Goal: Task Accomplishment & Management: Use online tool/utility

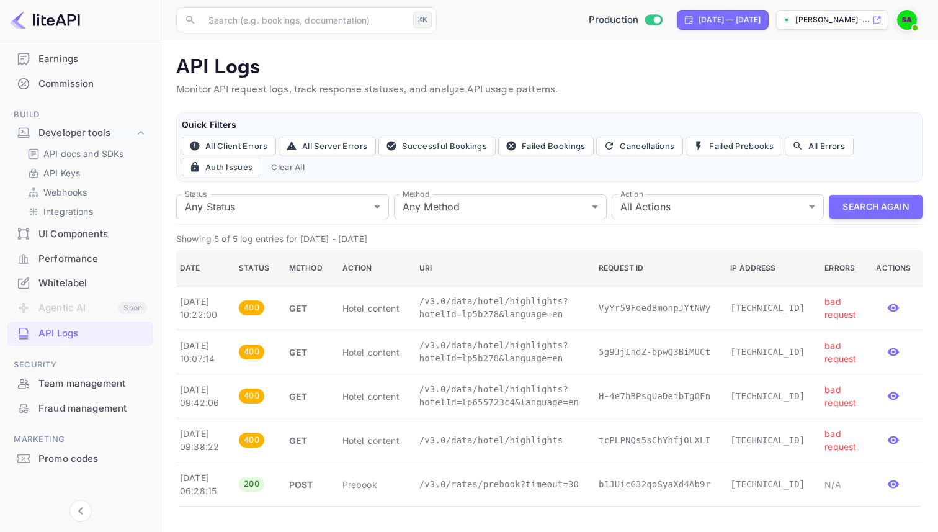
scroll to position [139, 0]
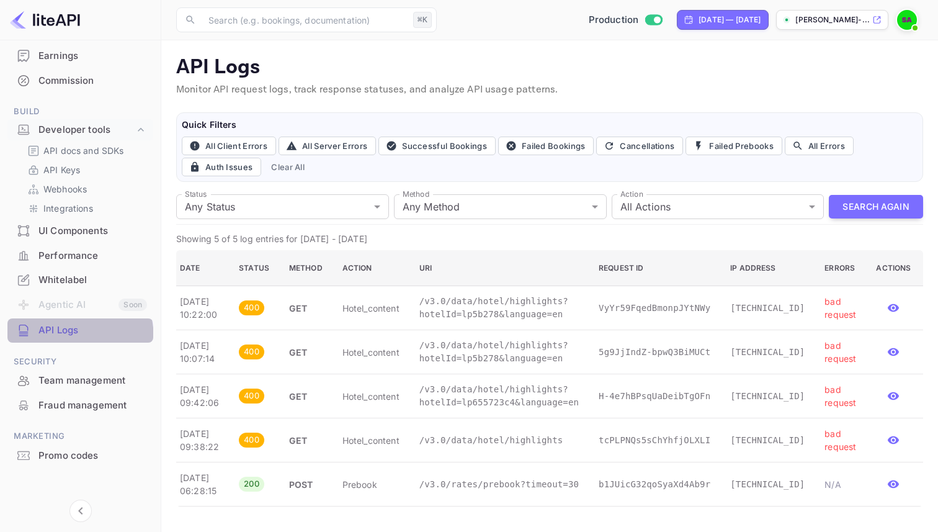
click at [47, 339] on div "API Logs" at bounding box center [80, 330] width 146 height 24
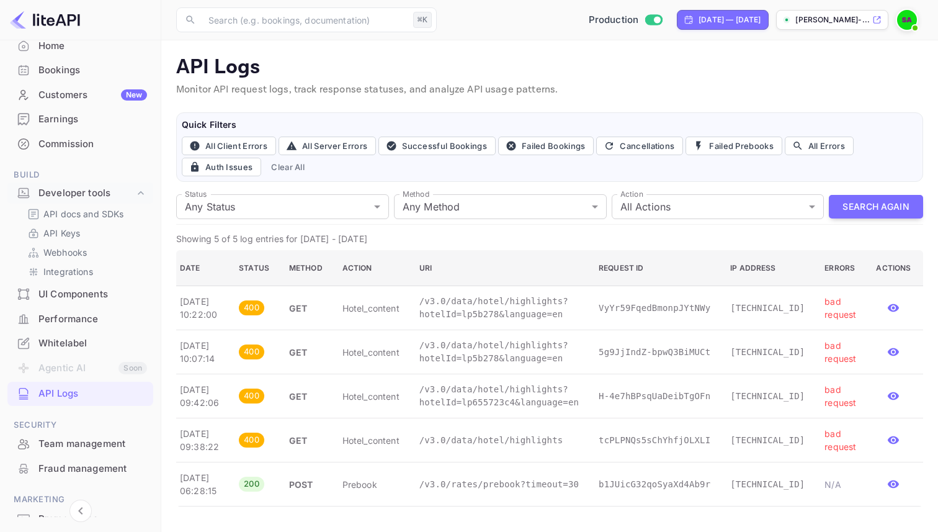
scroll to position [0, 0]
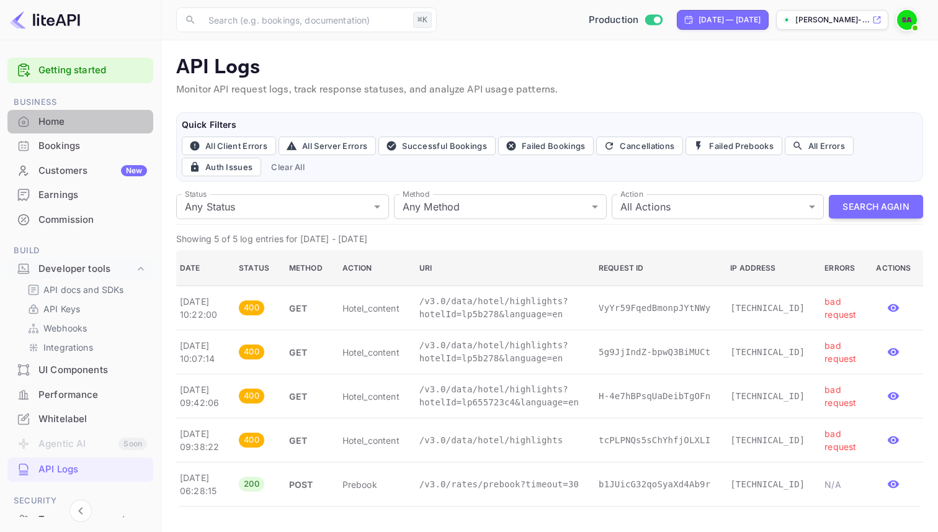
click at [81, 118] on div "Home" at bounding box center [92, 122] width 109 height 14
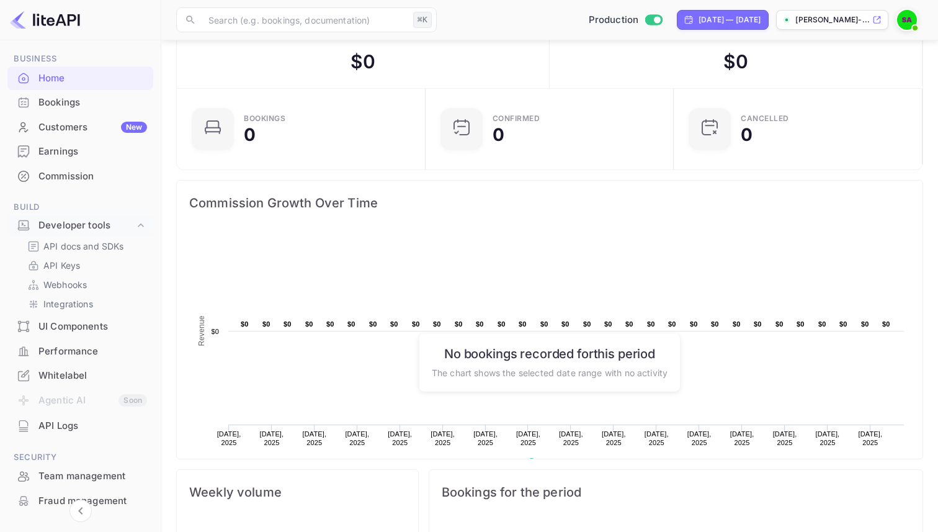
scroll to position [110, 0]
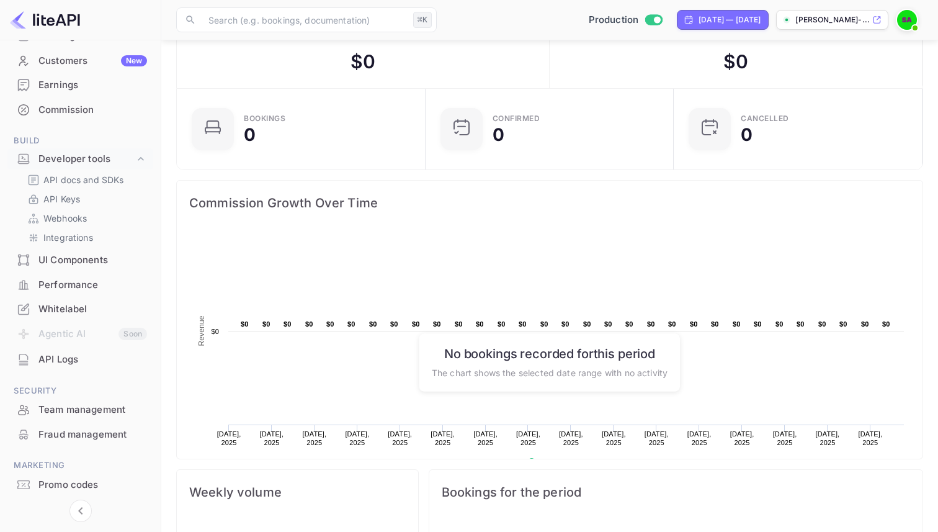
click at [70, 375] on ul "Getting started Business Home Bookings Customers New Earnings Commission Build …" at bounding box center [80, 246] width 146 height 606
click at [70, 360] on div "API Logs" at bounding box center [92, 360] width 109 height 14
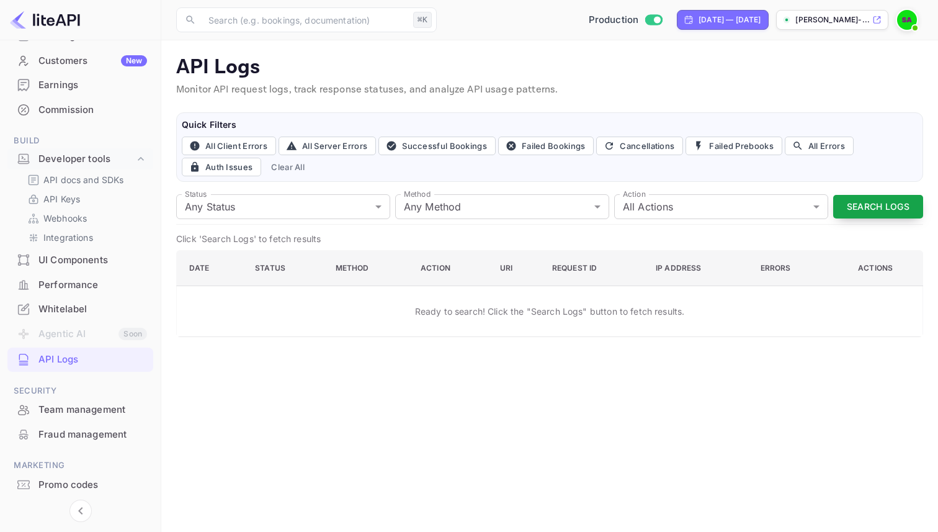
click at [863, 205] on button "Search Logs" at bounding box center [878, 207] width 90 height 24
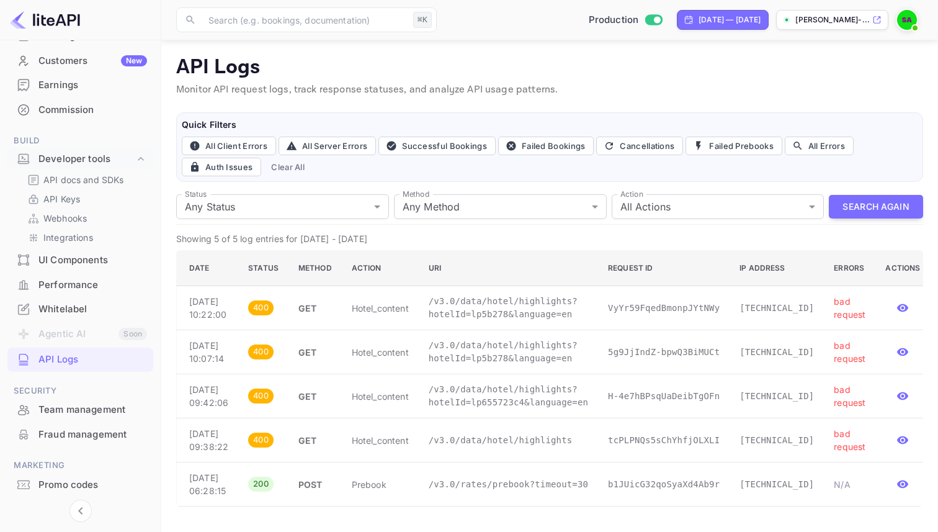
scroll to position [55, 0]
drag, startPoint x: 627, startPoint y: 285, endPoint x: 550, endPoint y: 245, distance: 86.1
click at [550, 286] on tr "[DATE] 10:22:00 400 GET hotel_content /v3.0/data/hotel/highlights?hotelId=lp5b2…" at bounding box center [555, 308] width 757 height 44
click at [464, 232] on p "Showing 5 of 5 log entries for [DATE] - [DATE]" at bounding box center [549, 238] width 747 height 13
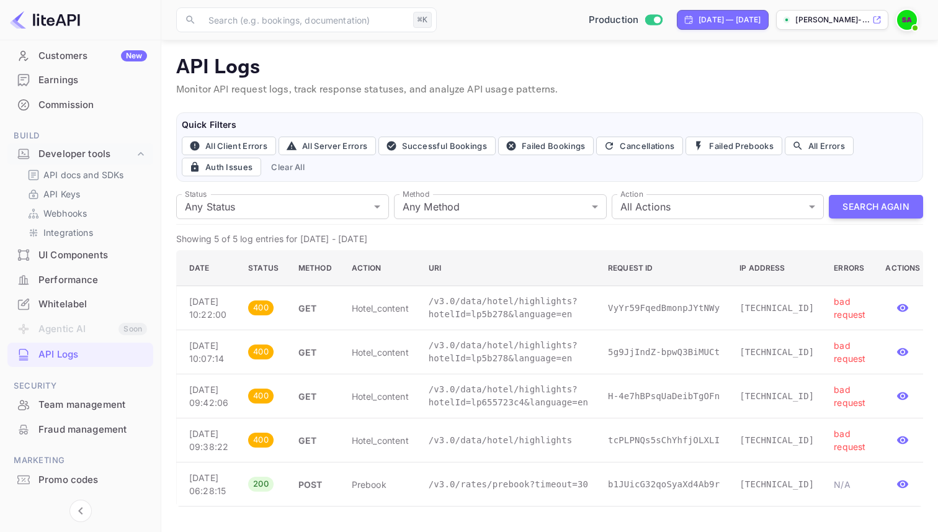
scroll to position [112, 0]
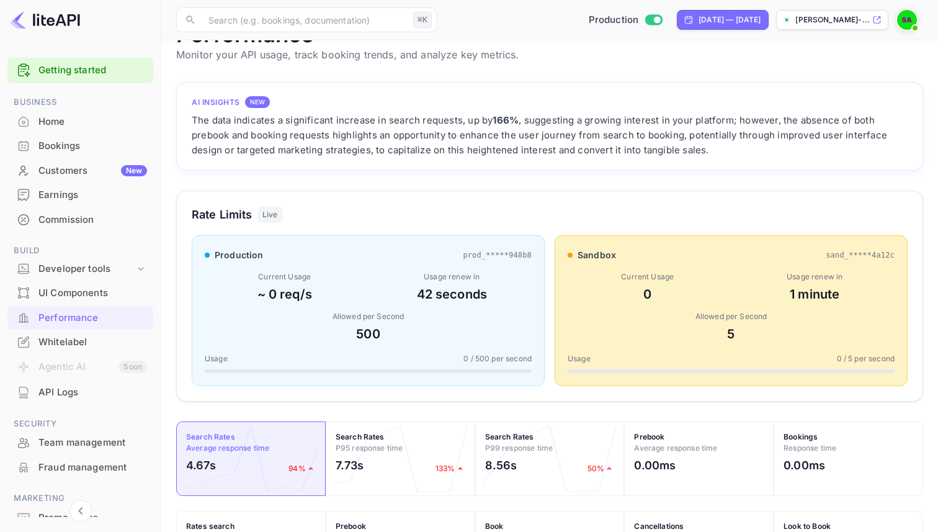
scroll to position [75, 0]
